Goal: Information Seeking & Learning: Check status

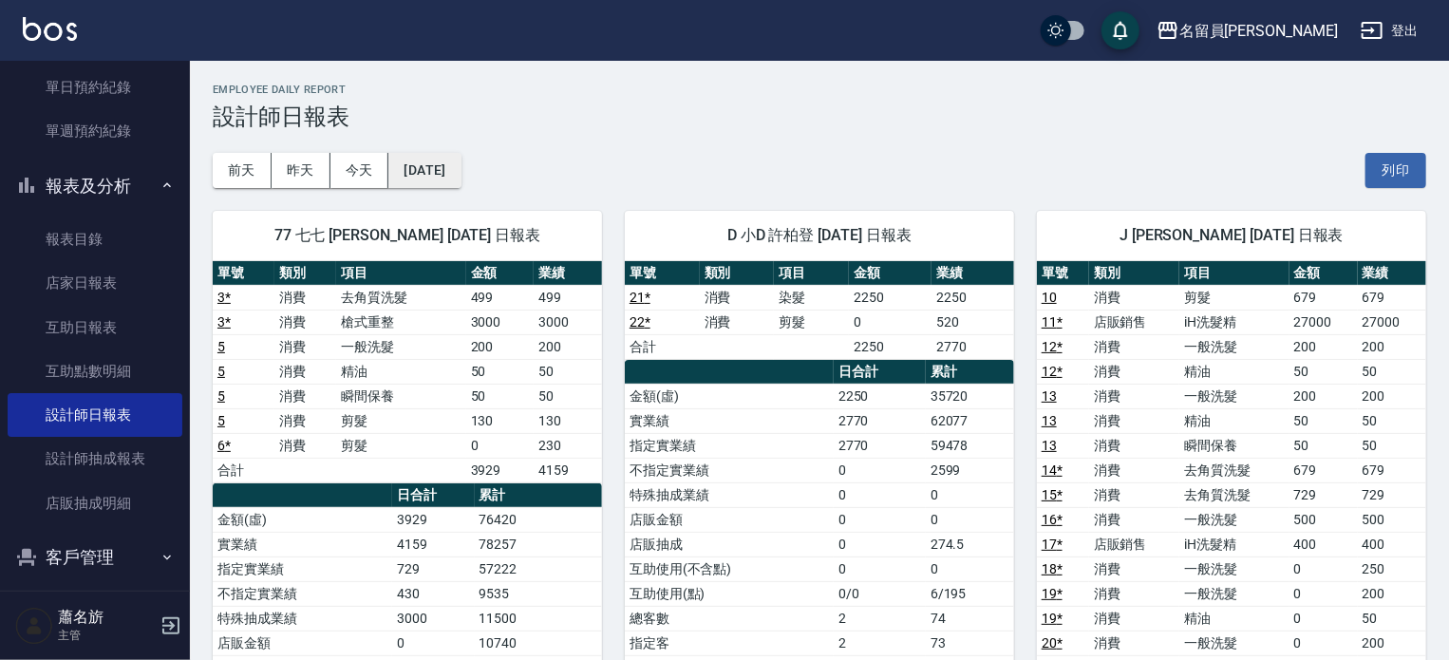
drag, startPoint x: 437, startPoint y: 71, endPoint x: 460, endPoint y: 174, distance: 105.1
click at [460, 174] on button "2025/09/23" at bounding box center [424, 170] width 72 height 35
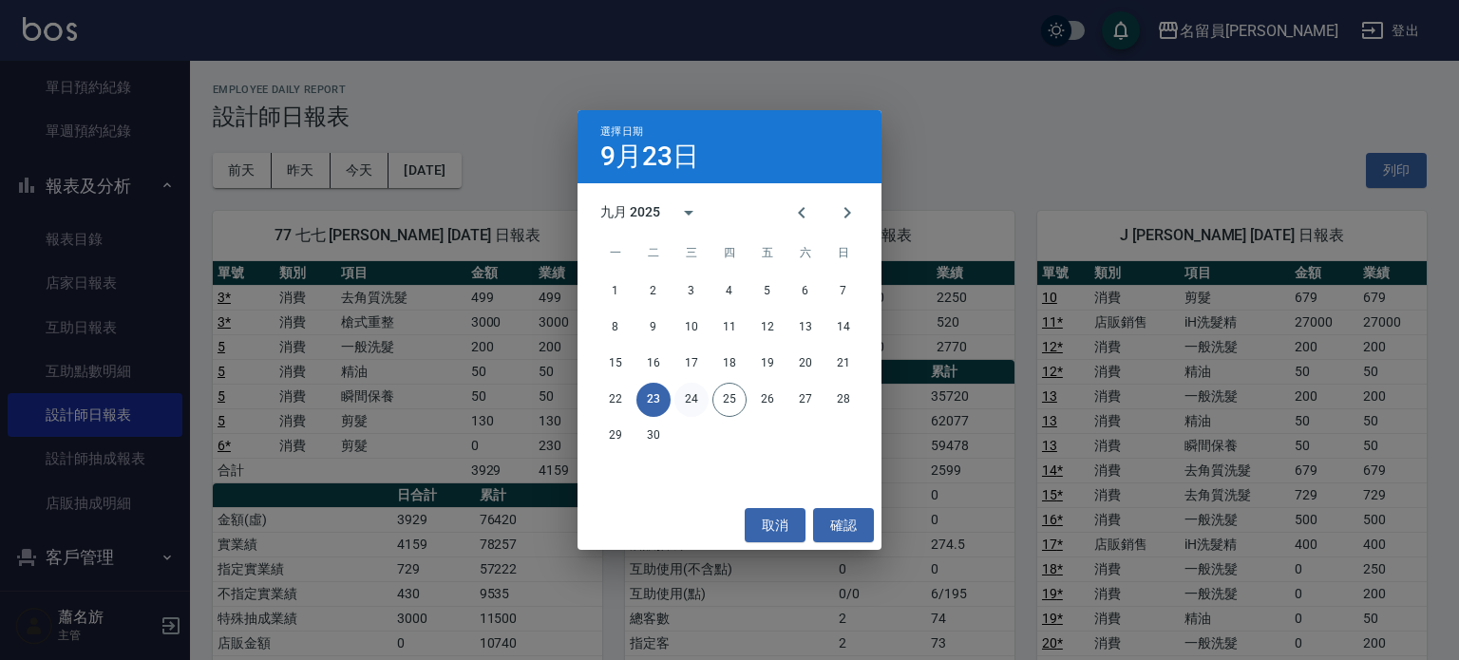
click at [691, 403] on button "24" at bounding box center [691, 400] width 34 height 34
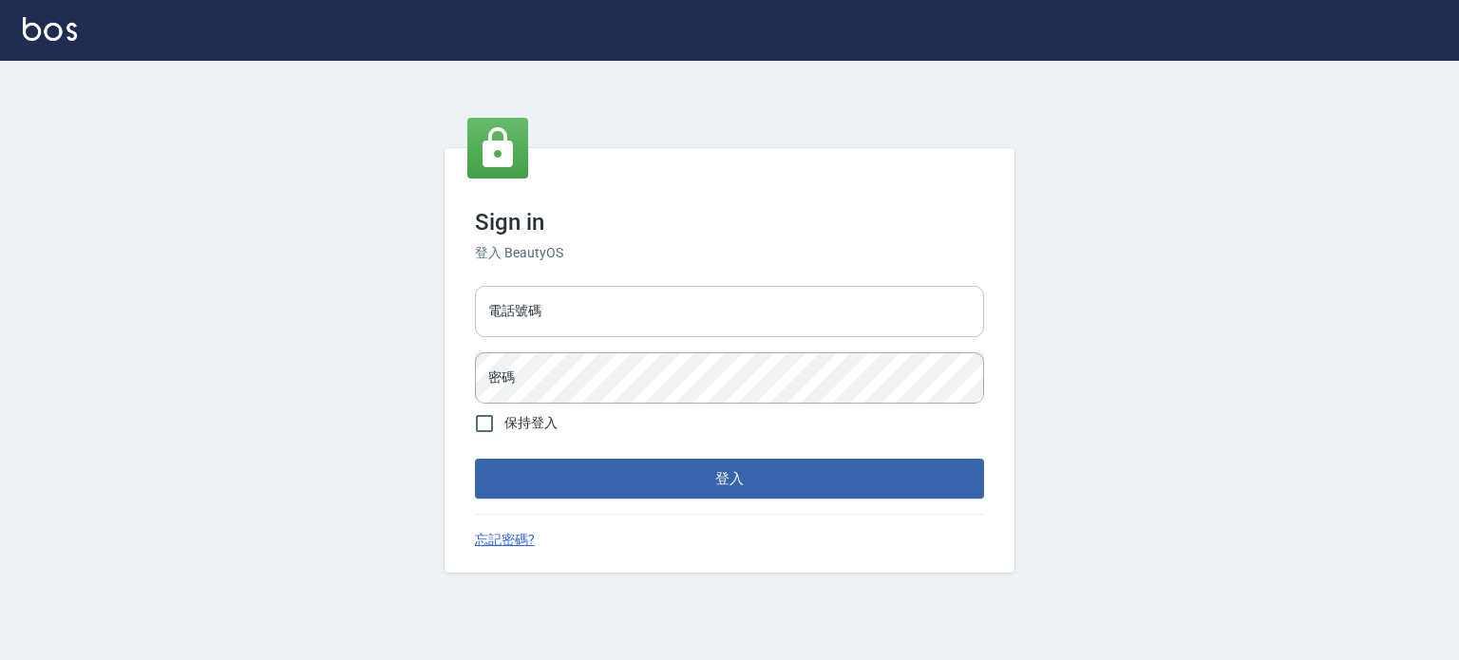
click at [638, 293] on input "電話號碼" at bounding box center [729, 311] width 509 height 51
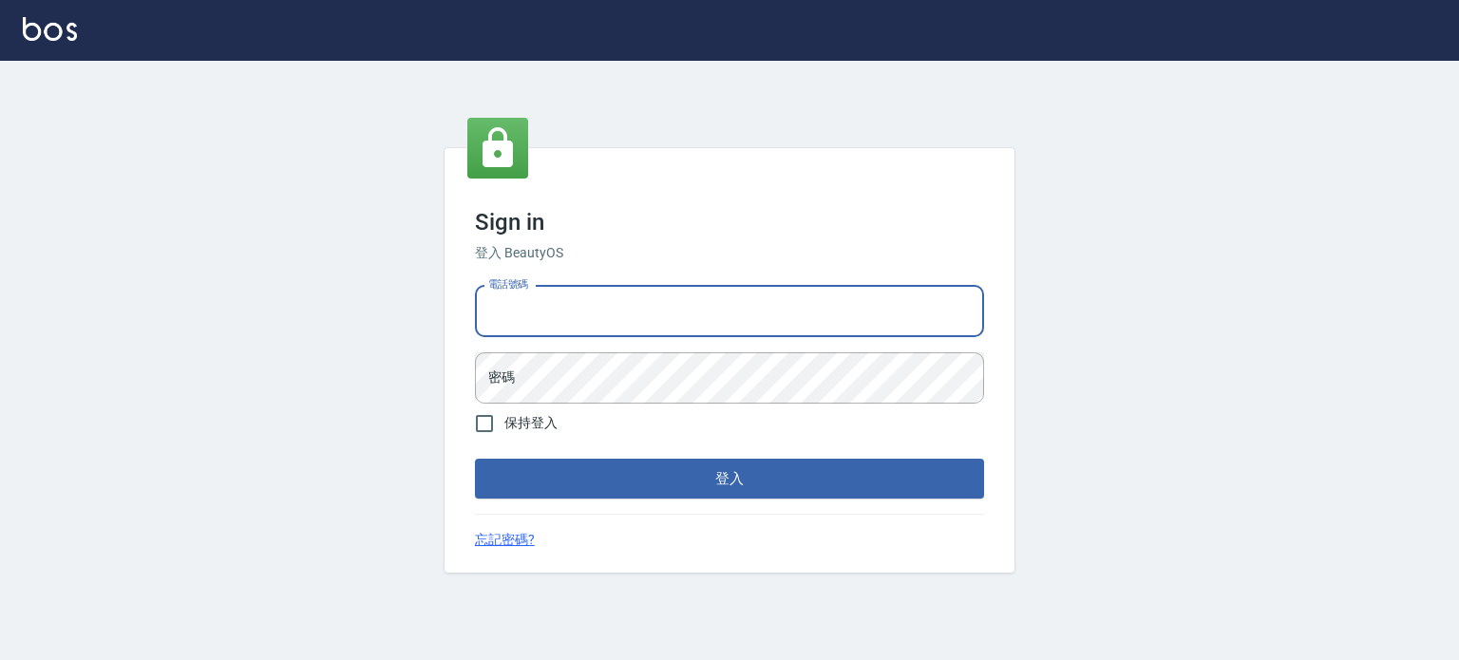
type input "0977239969"
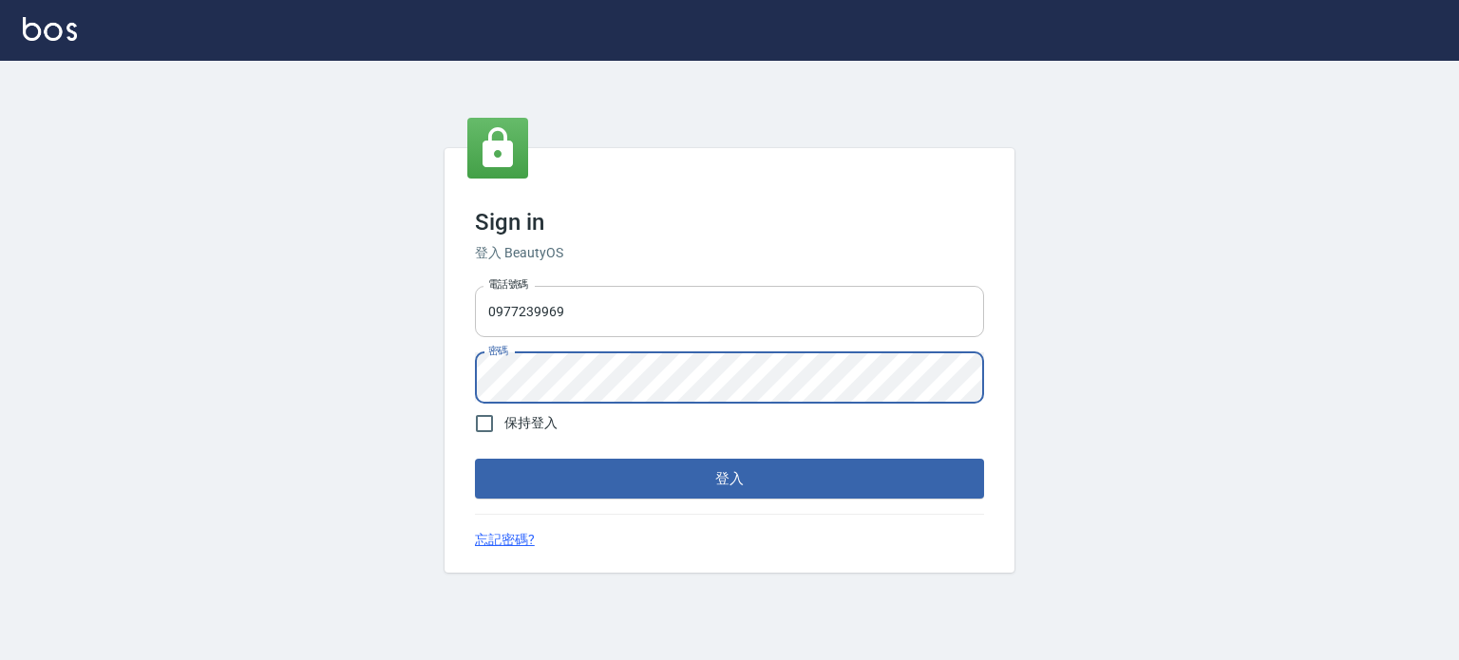
click at [475, 459] on button "登入" at bounding box center [729, 479] width 509 height 40
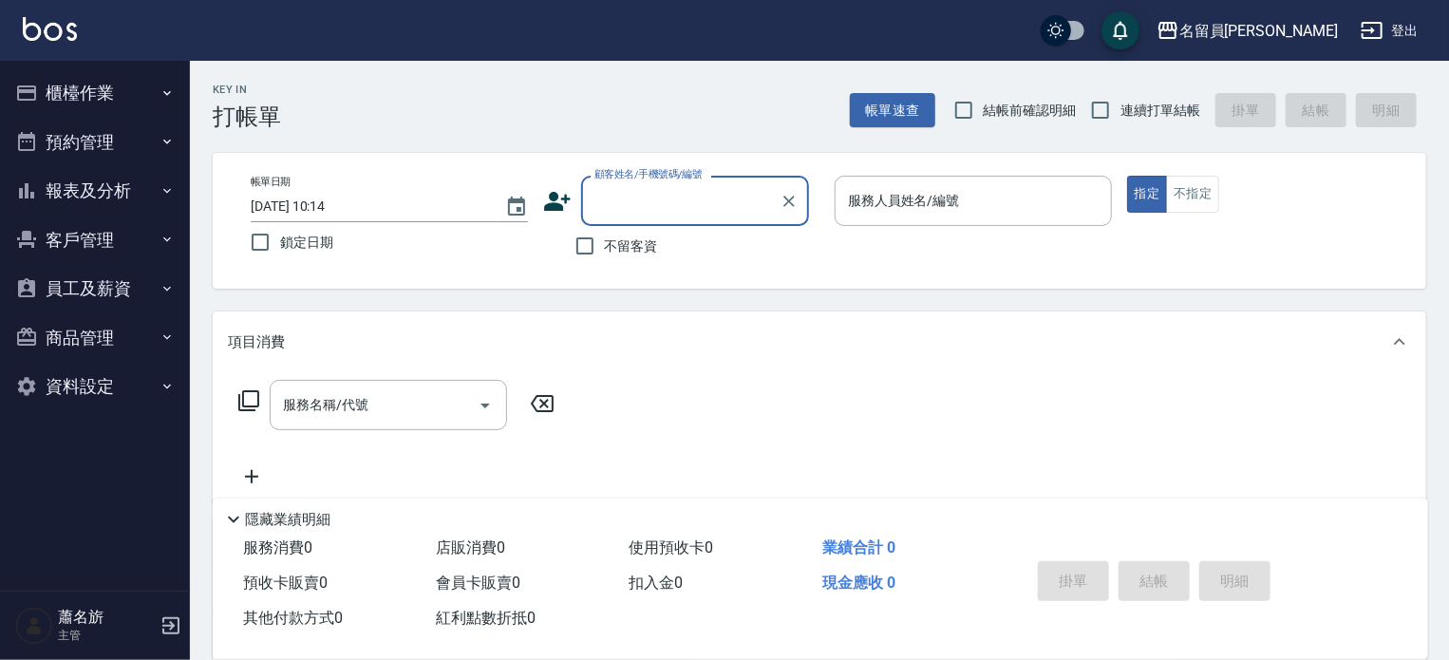
click at [110, 86] on button "櫃檯作業" at bounding box center [95, 92] width 175 height 49
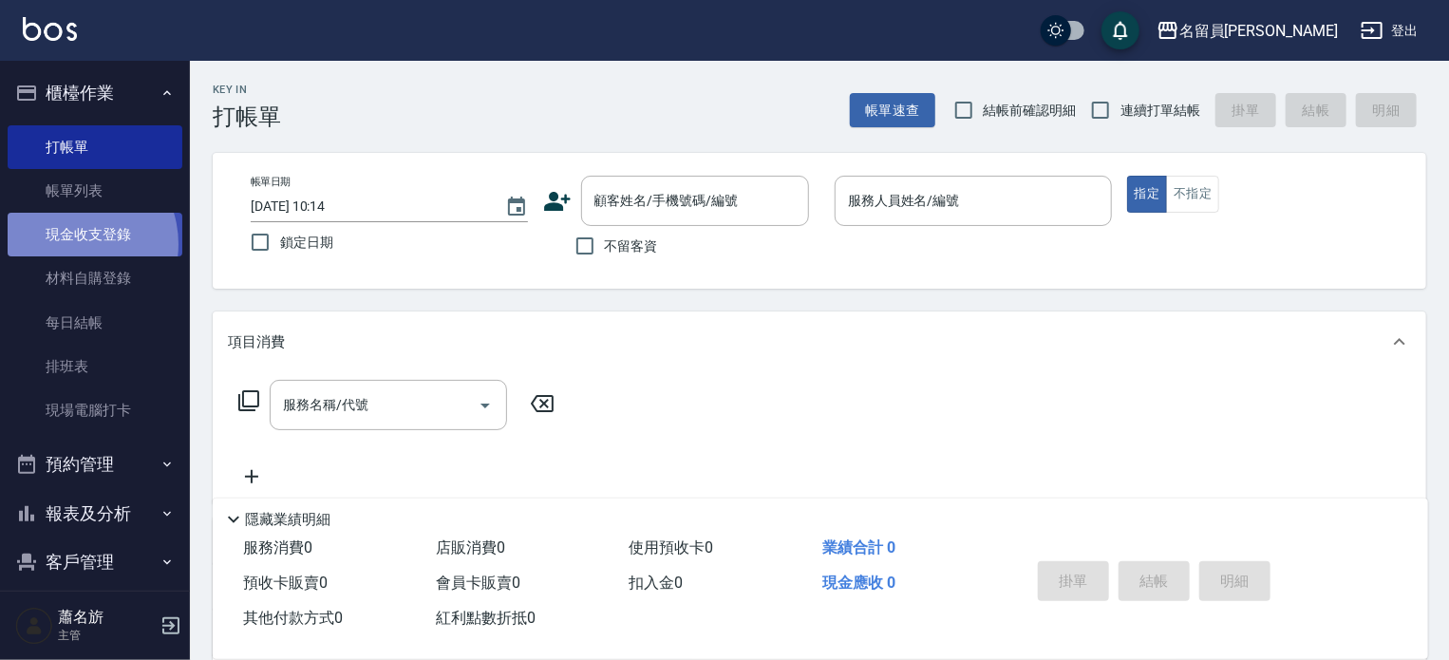
click at [70, 245] on link "現金收支登錄" at bounding box center [95, 235] width 175 height 44
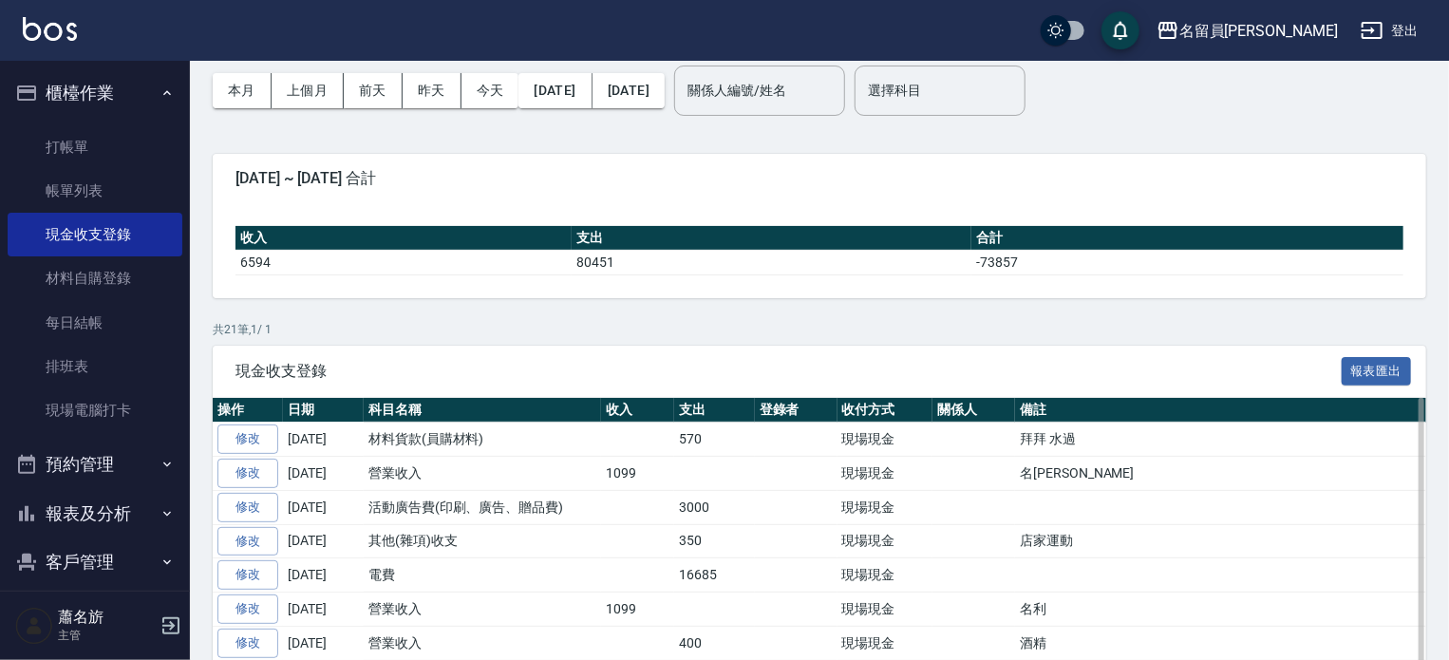
scroll to position [285, 0]
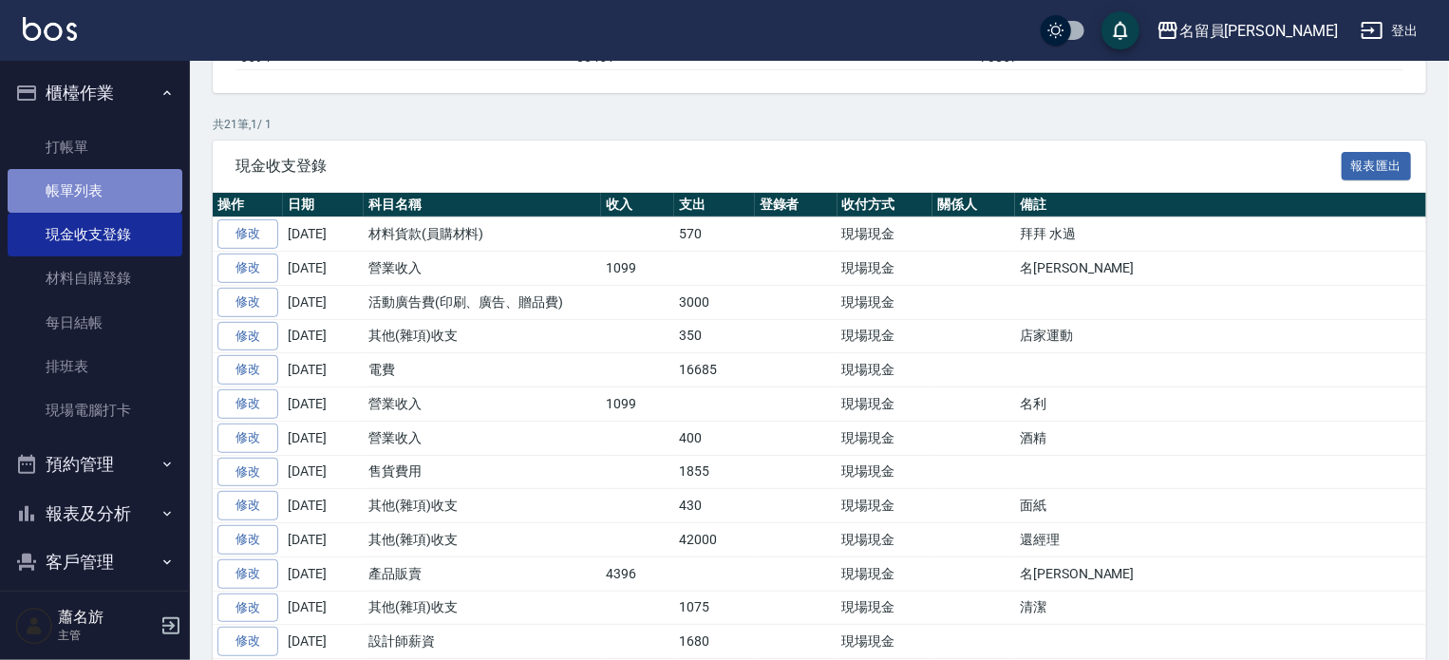
click at [94, 183] on link "帳單列表" at bounding box center [95, 191] width 175 height 44
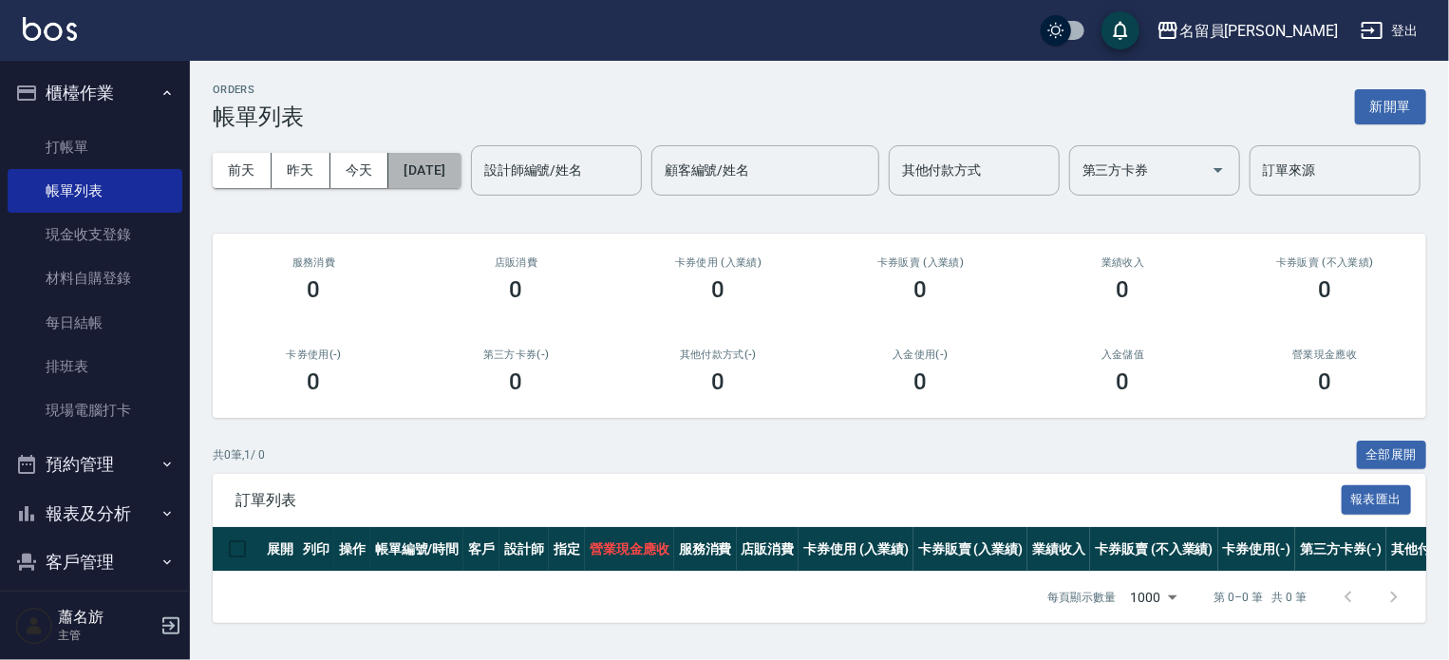
click at [440, 177] on button "2025/09/25" at bounding box center [424, 170] width 72 height 35
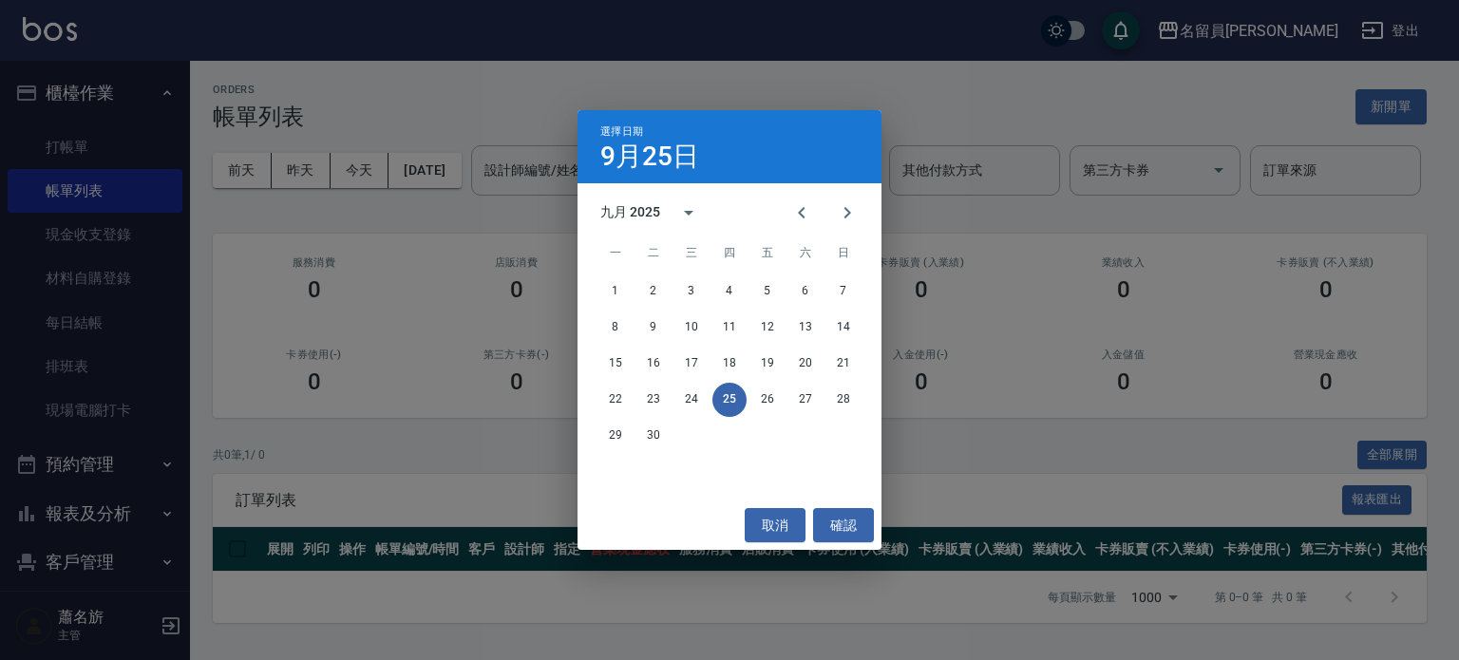
click at [354, 192] on div "選擇日期 9月25日 九月 2025 一 二 三 四 五 六 日 1 2 3 4 5 6 7 8 9 10 11 12 13 14 15 16 17 18 1…" at bounding box center [729, 330] width 1459 height 660
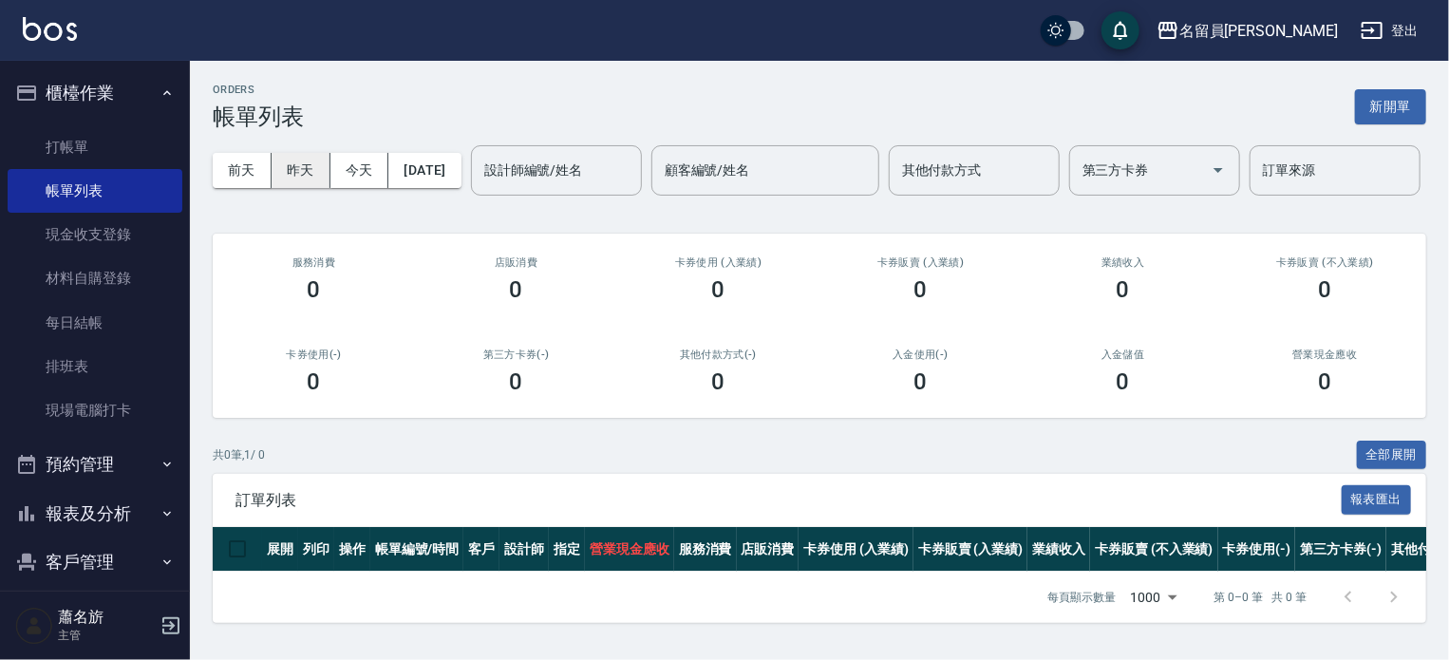
click at [312, 175] on button "昨天" at bounding box center [301, 170] width 59 height 35
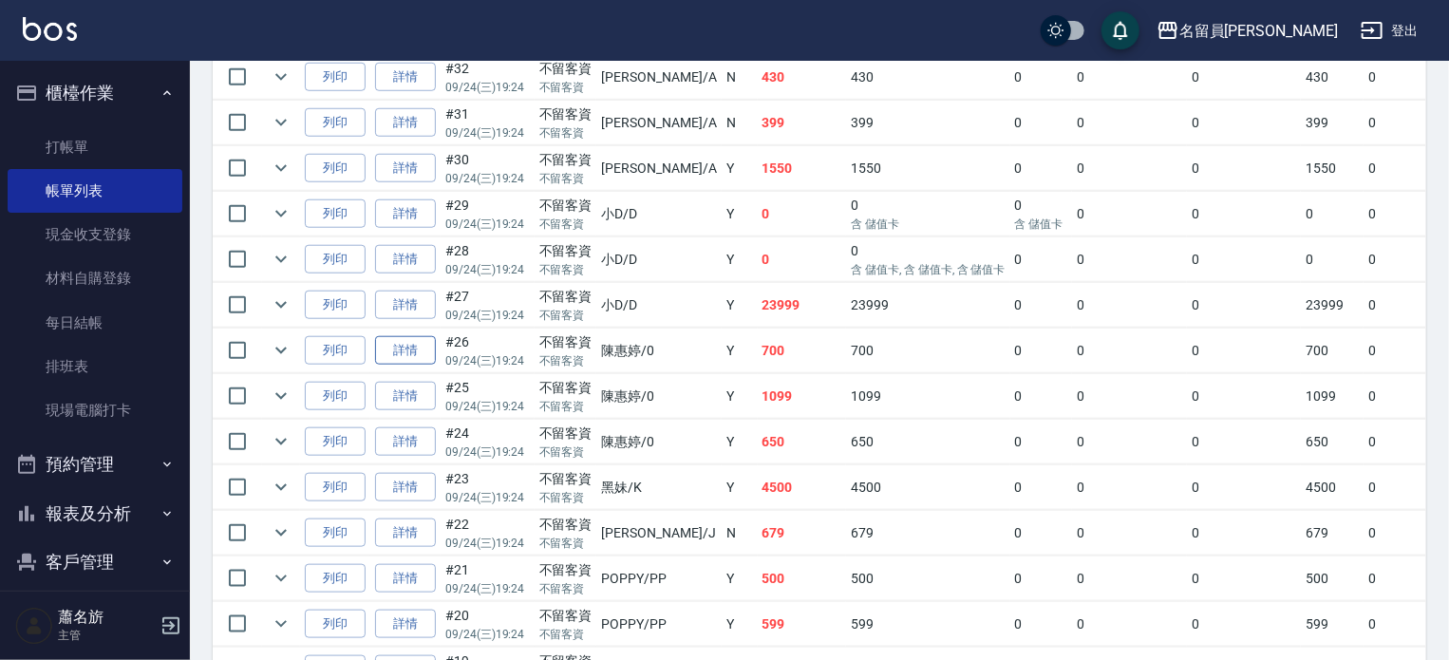
scroll to position [1045, 0]
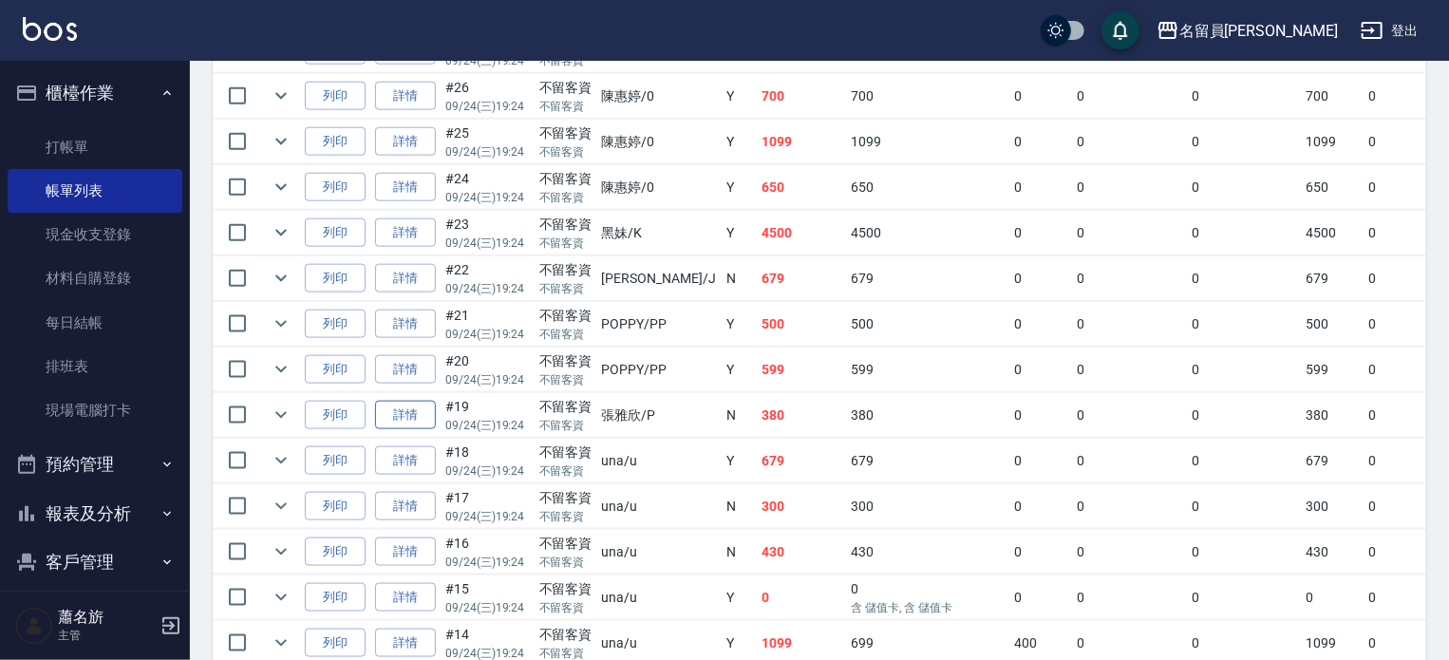
click at [425, 430] on link "詳情" at bounding box center [405, 415] width 61 height 29
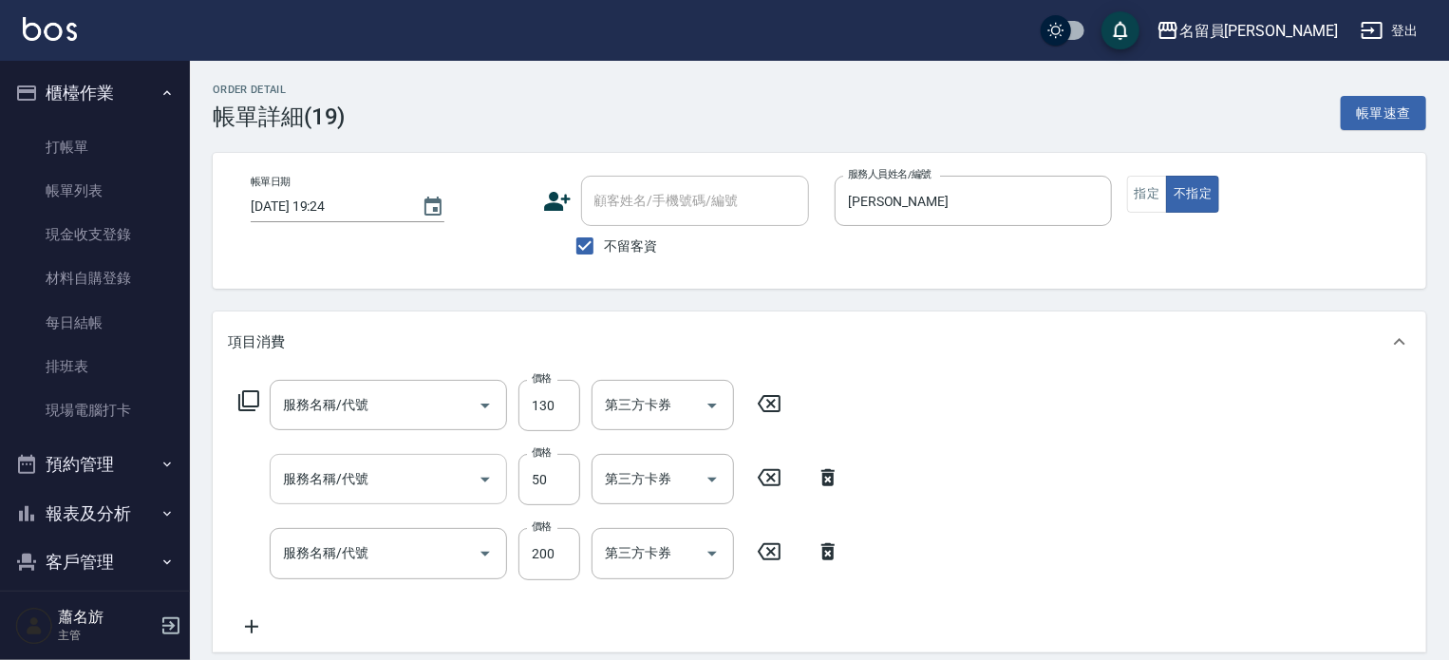
type input "2025/09/24 19:24"
checkbox input "true"
type input "張雅欣-P"
type input "剪髮(302)"
type input "精油(889)"
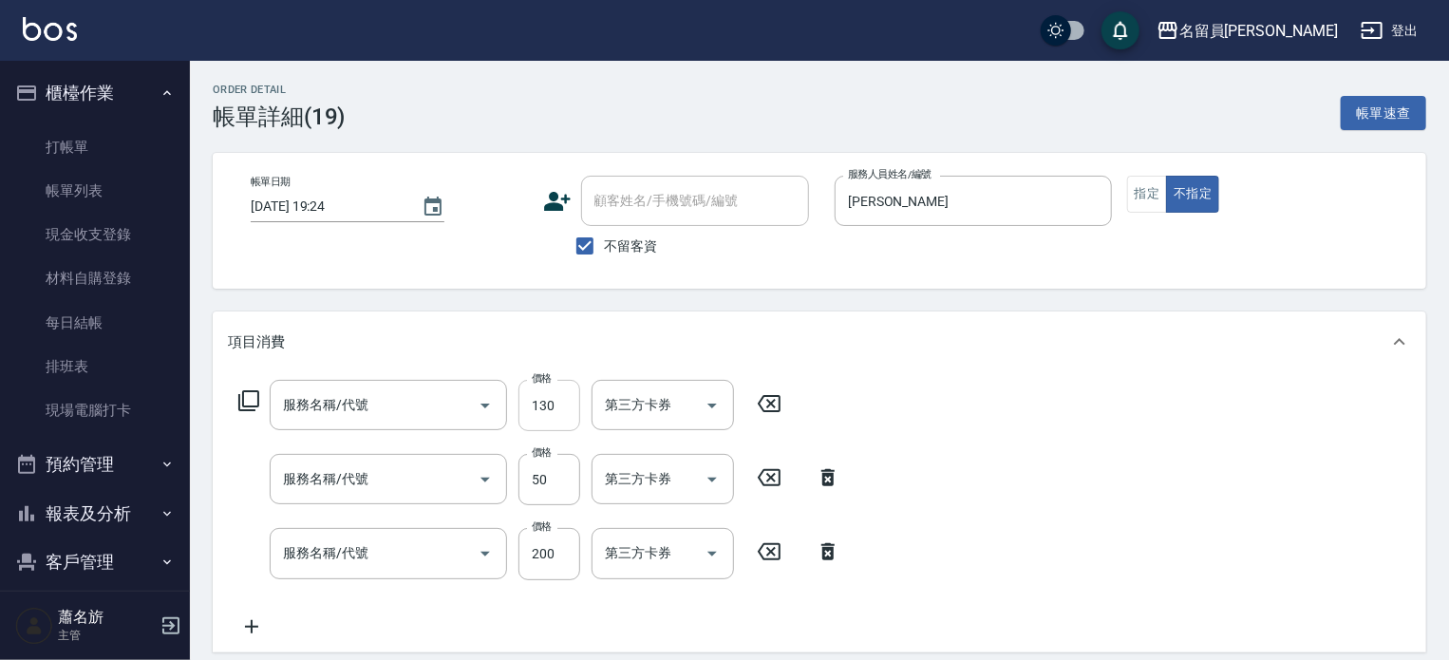
type input "一般洗髮(602)"
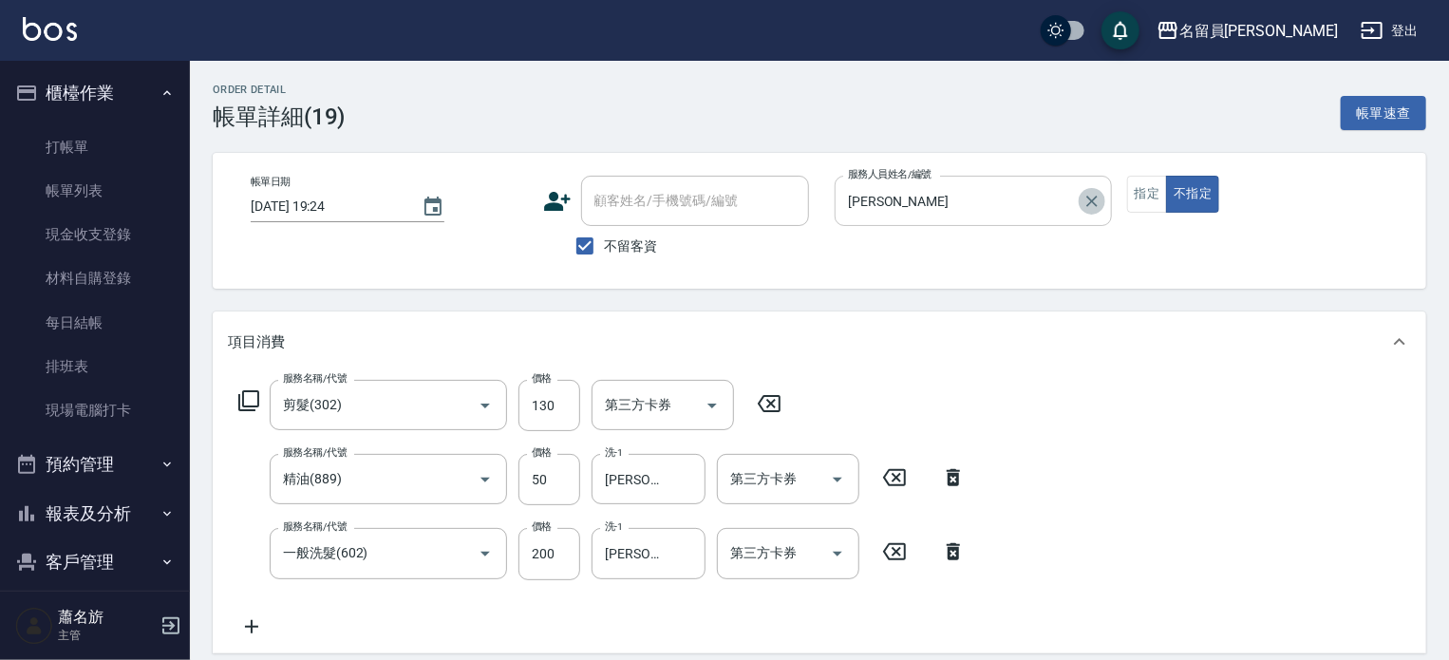
click at [848, 197] on icon "Clear" at bounding box center [1092, 201] width 19 height 19
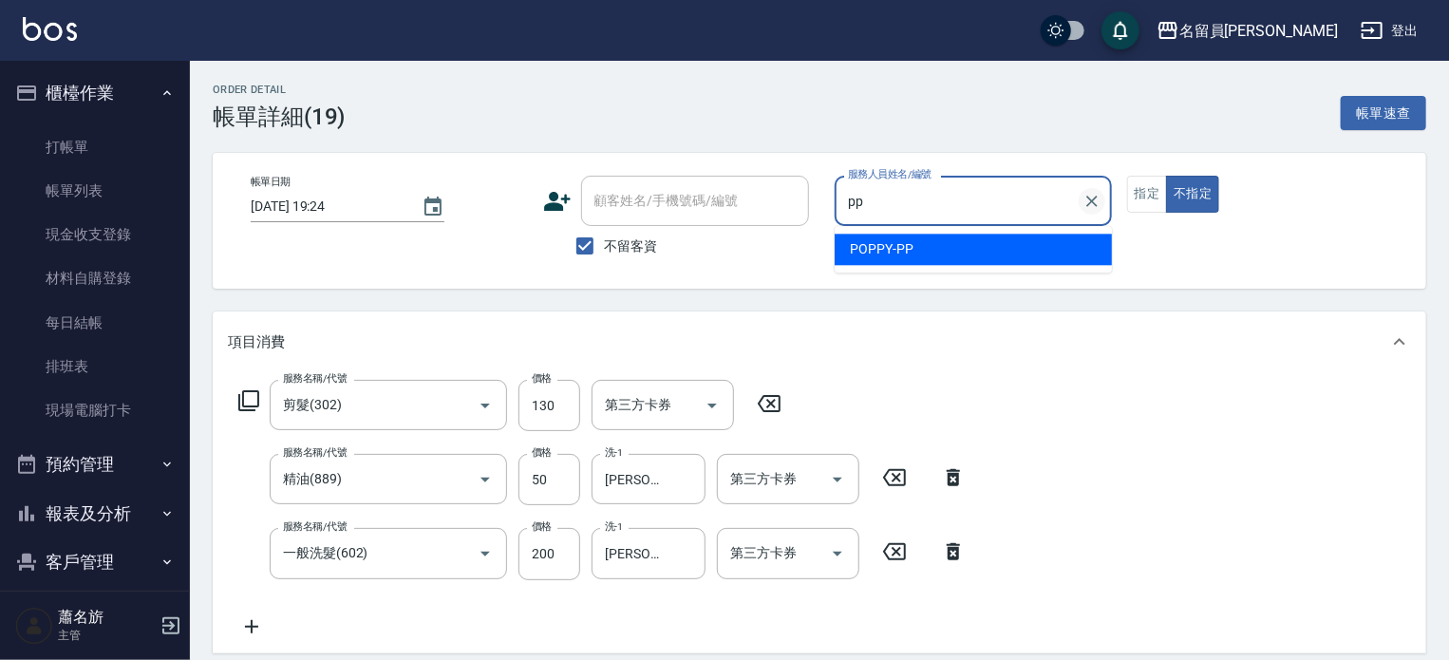
type input "POPPY-PP"
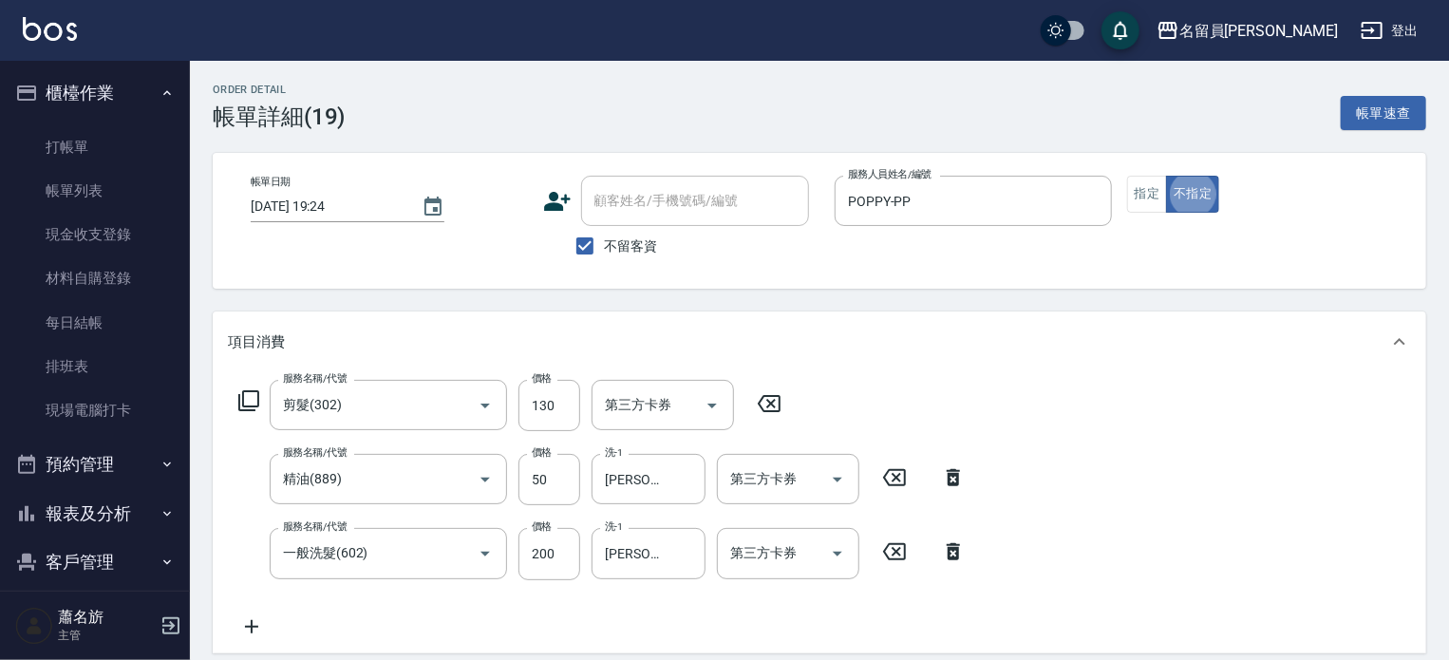
type button "false"
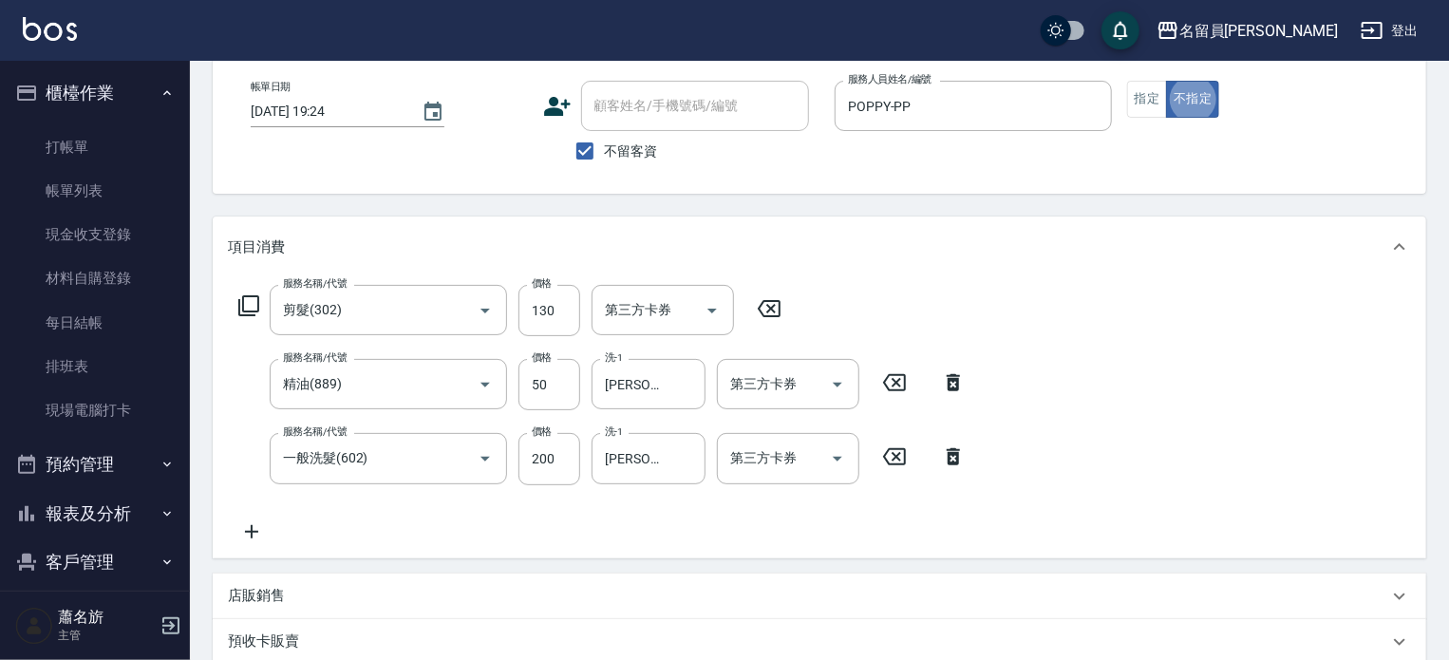
scroll to position [438, 0]
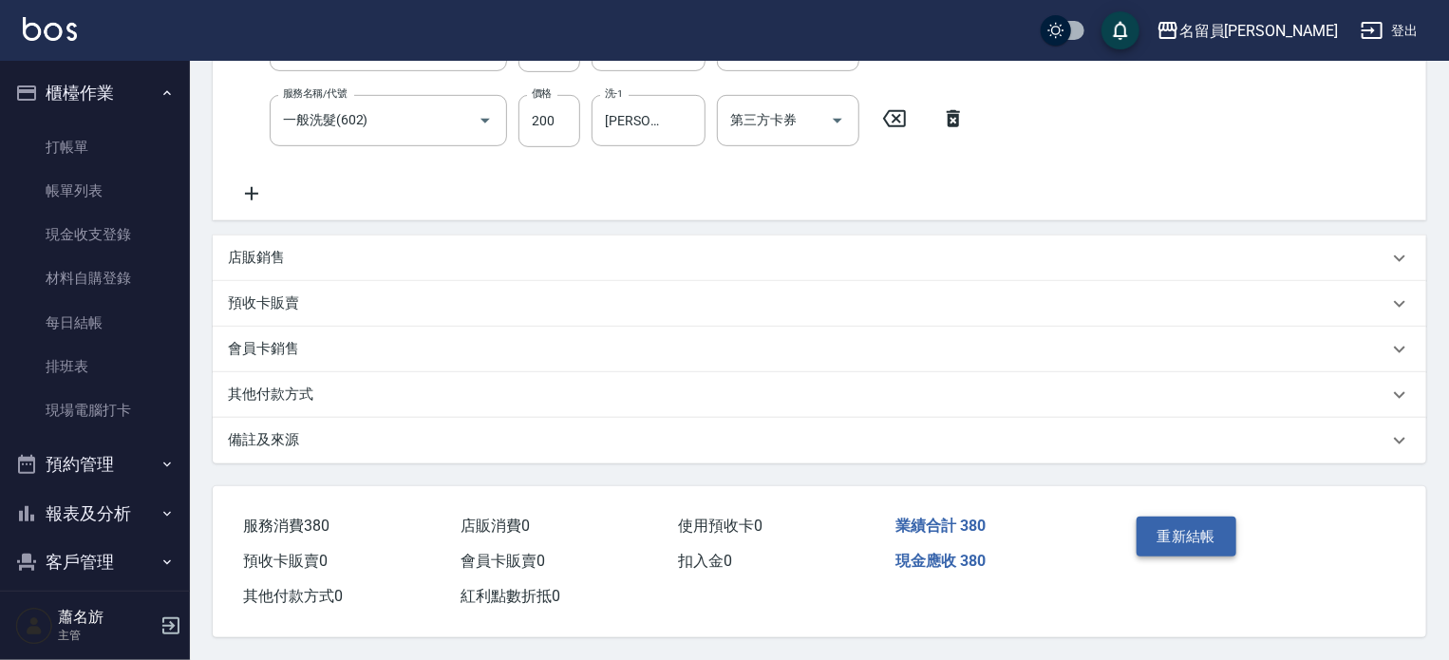
click at [848, 527] on button "重新結帳" at bounding box center [1187, 537] width 101 height 40
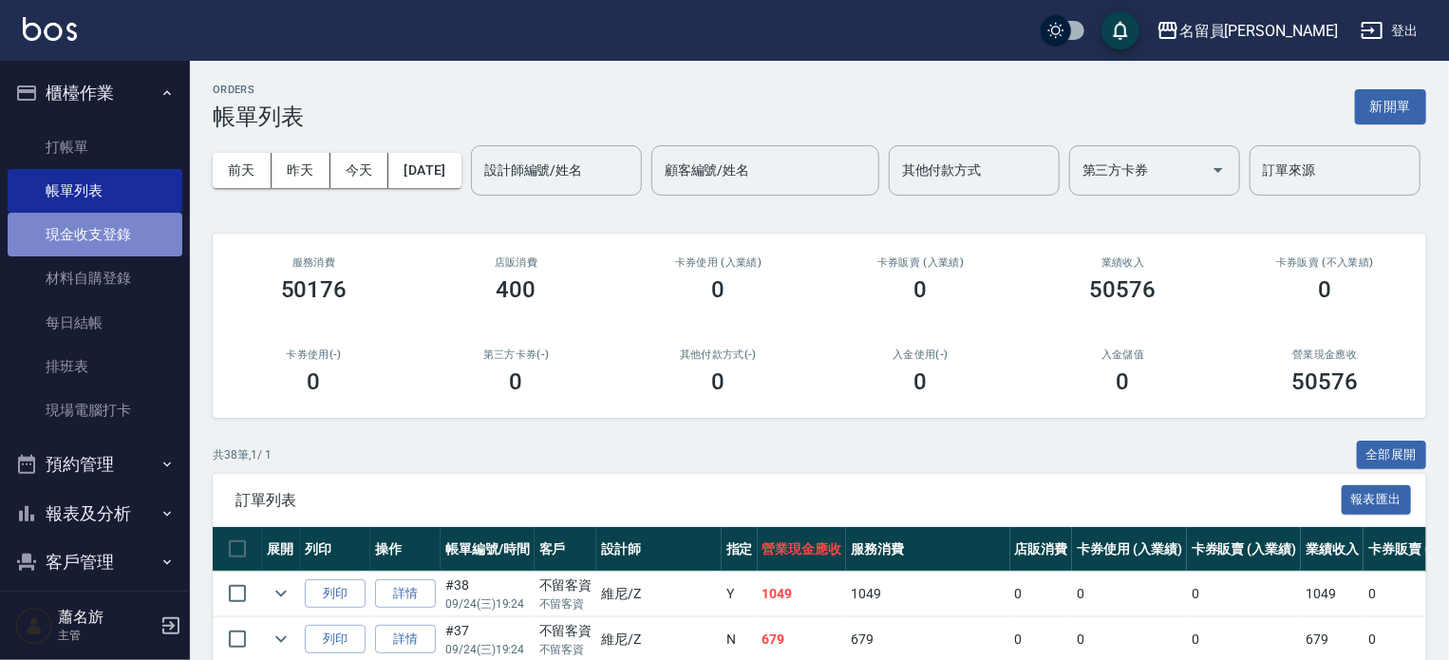
click at [147, 224] on link "現金收支登錄" at bounding box center [95, 235] width 175 height 44
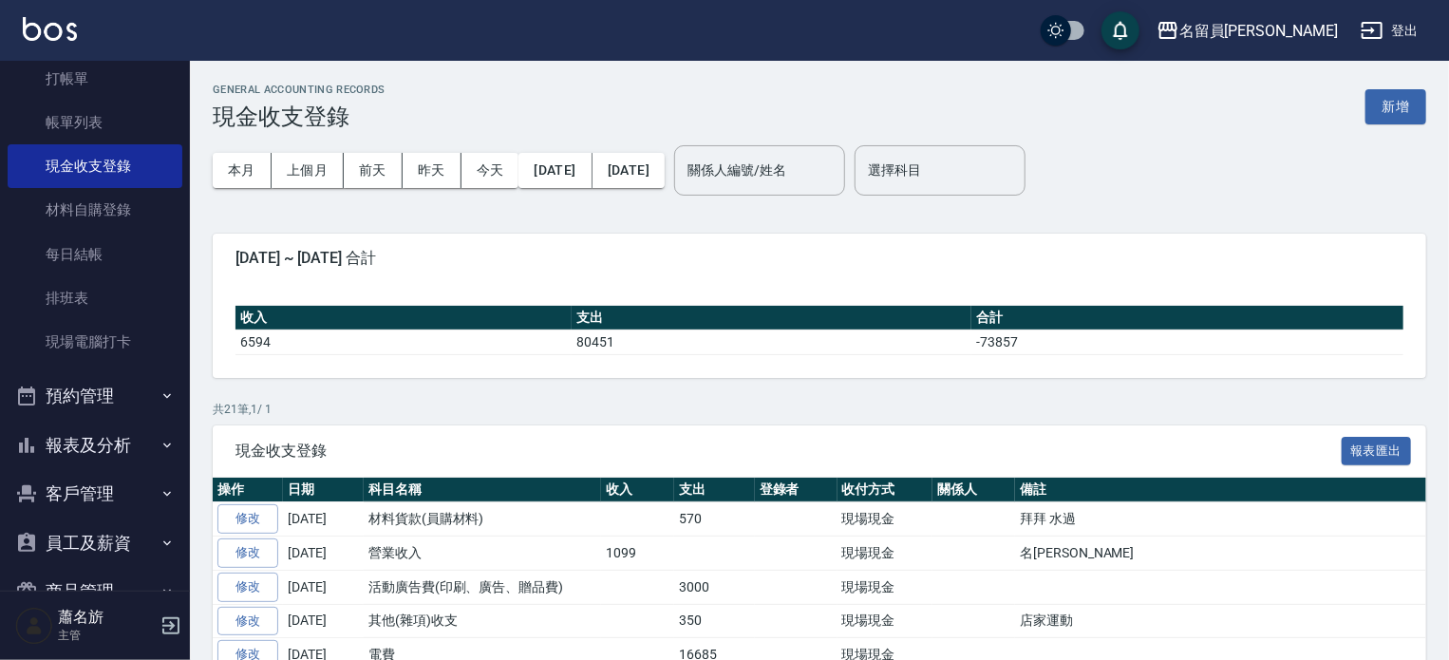
scroll to position [164, 0]
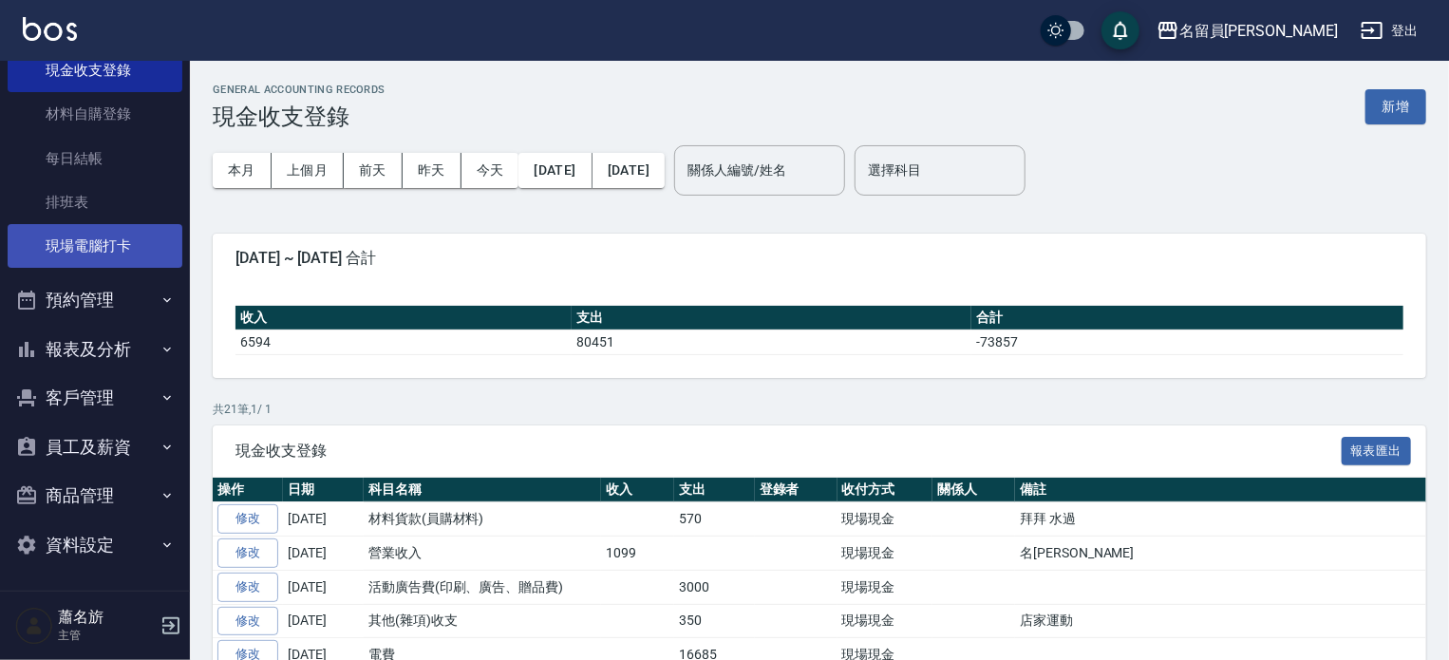
click at [8, 48] on link "現金收支登錄" at bounding box center [95, 70] width 175 height 44
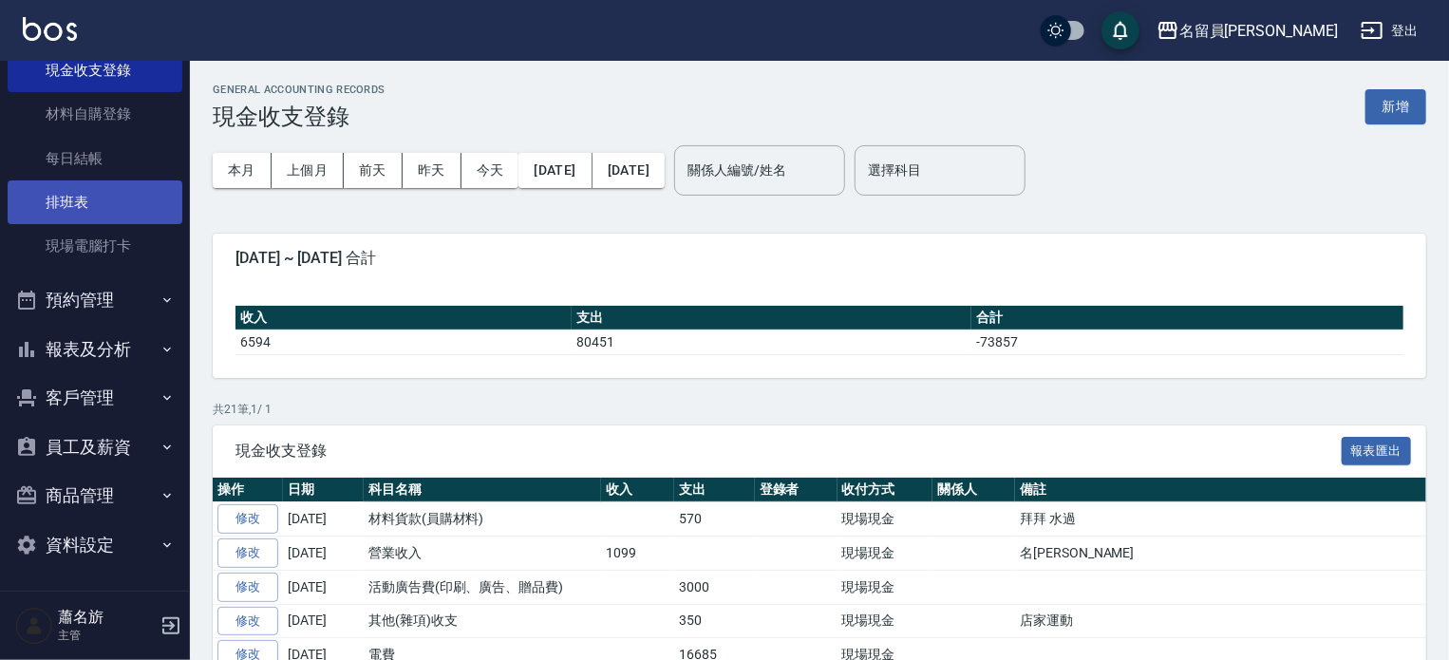
scroll to position [0, 0]
click at [109, 337] on button "報表及分析" at bounding box center [95, 349] width 175 height 49
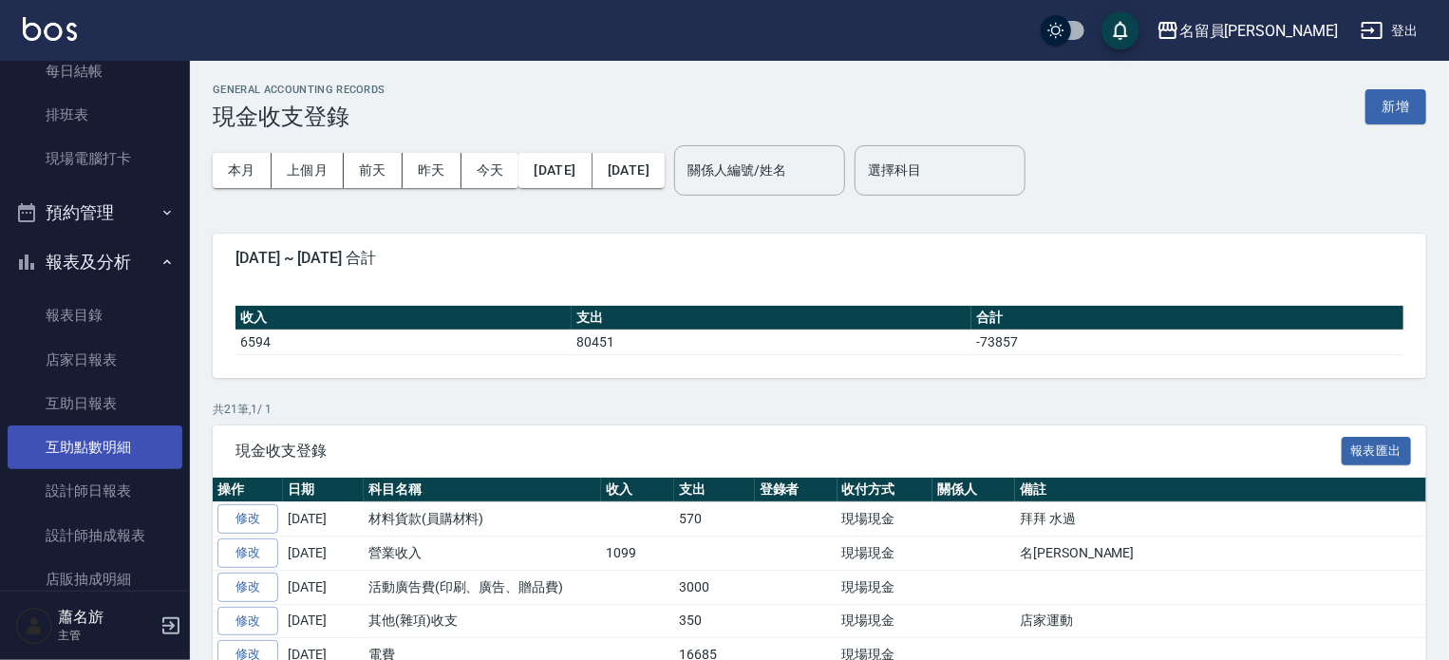
scroll to position [354, 0]
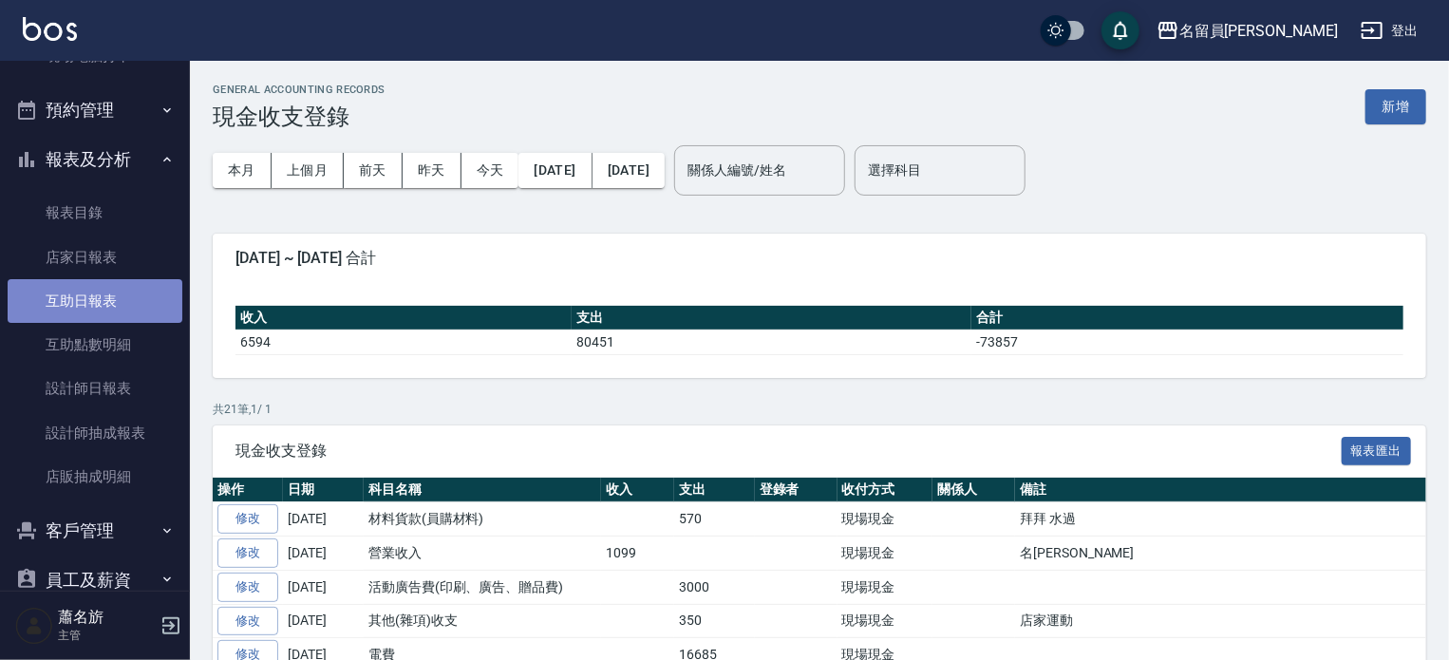
click at [129, 280] on link "互助日報表" at bounding box center [95, 301] width 175 height 44
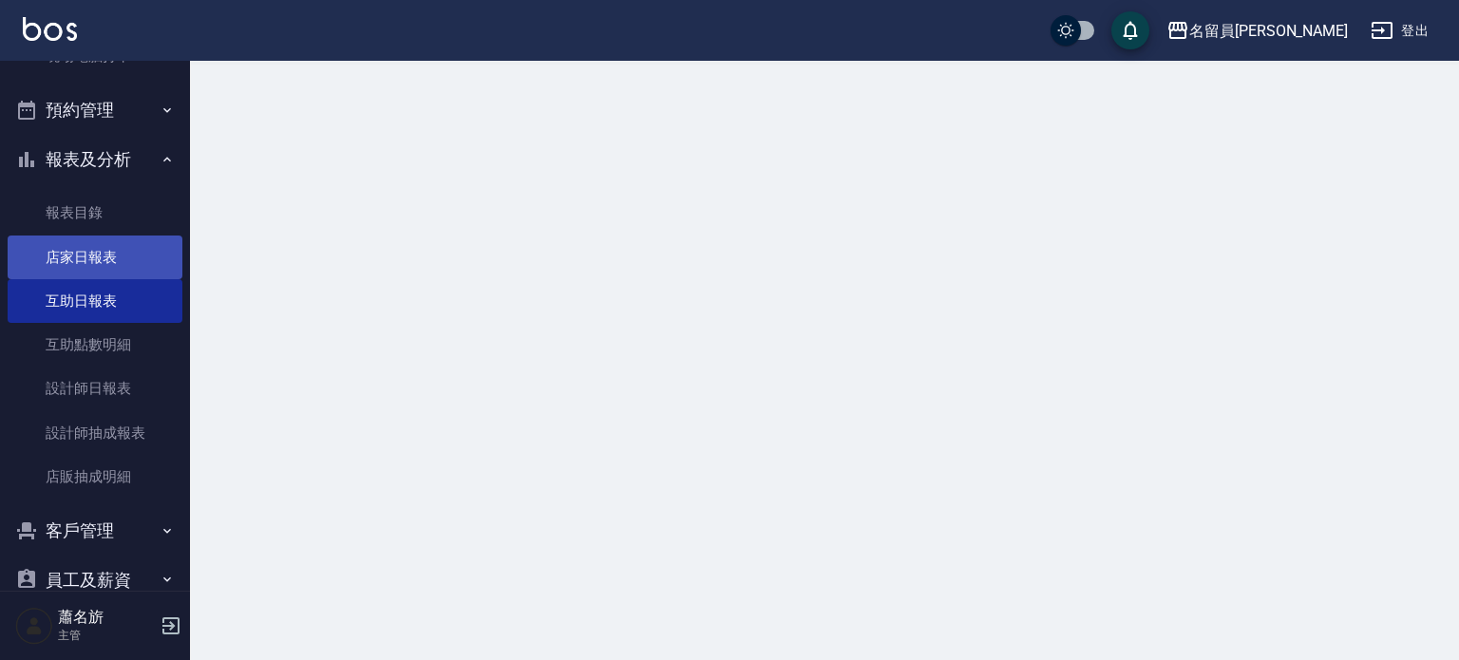
click at [130, 236] on link "店家日報表" at bounding box center [95, 258] width 175 height 44
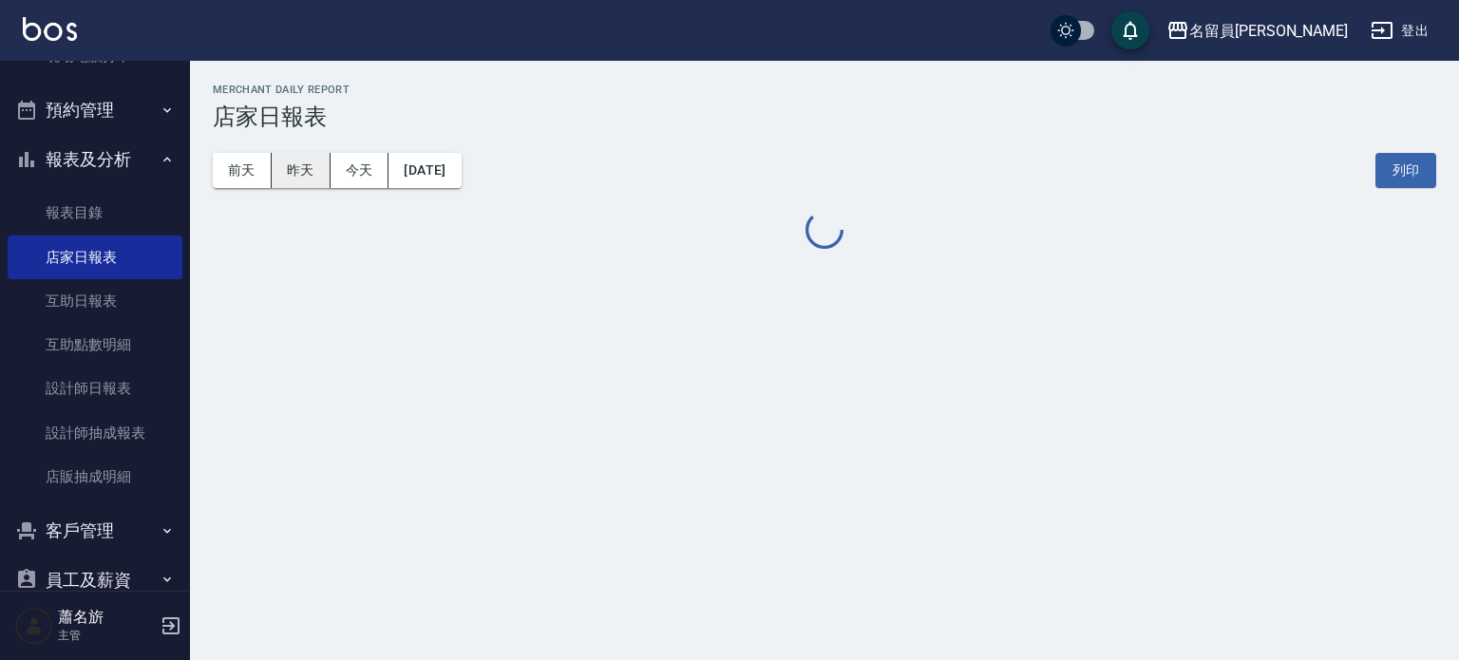
click at [306, 170] on button "昨天" at bounding box center [301, 170] width 59 height 35
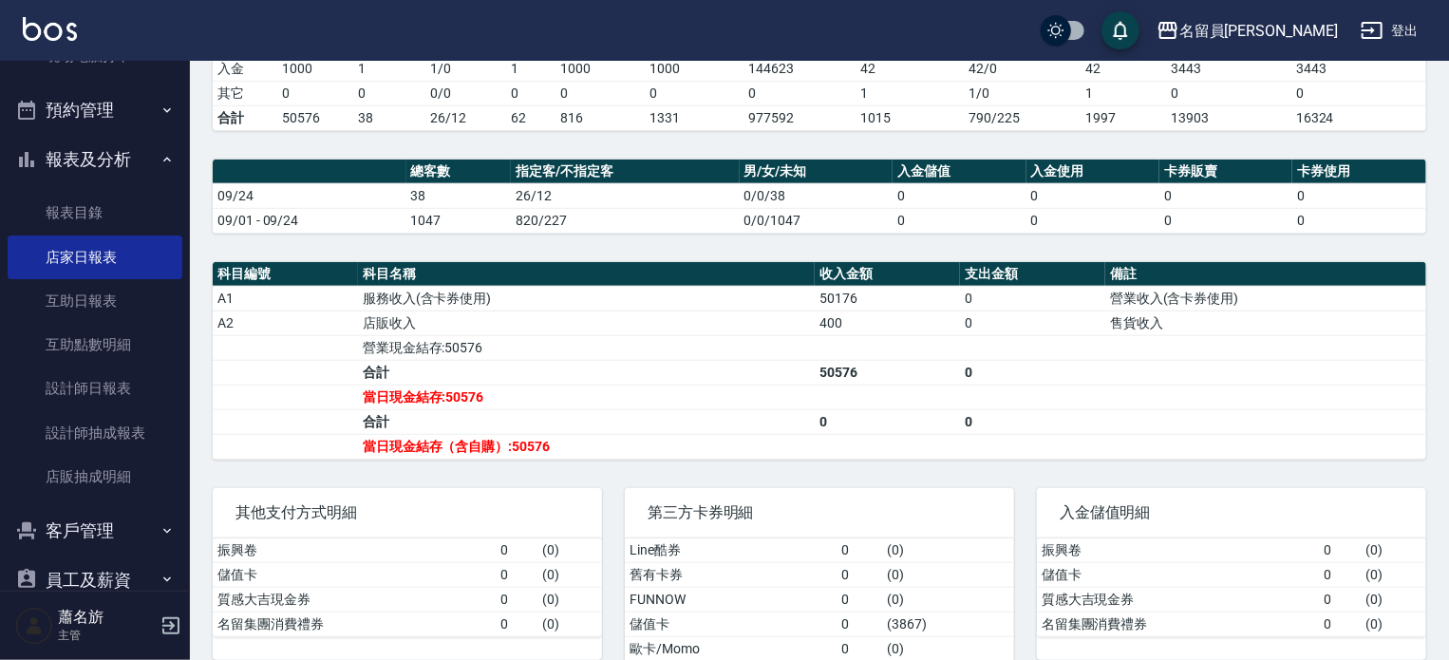
scroll to position [498, 0]
